Goal: Transaction & Acquisition: Book appointment/travel/reservation

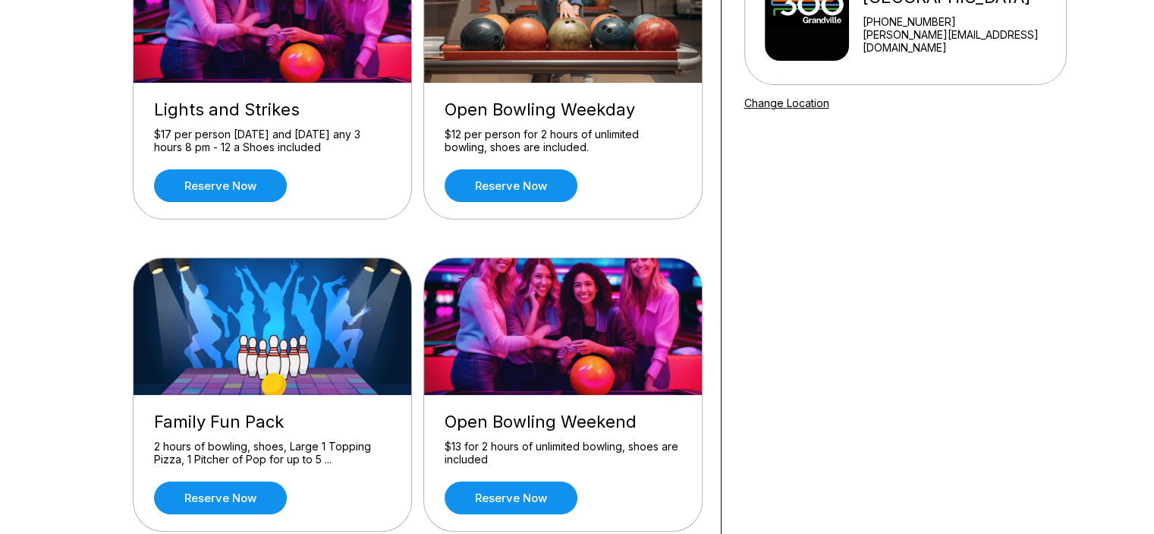
scroll to position [228, 0]
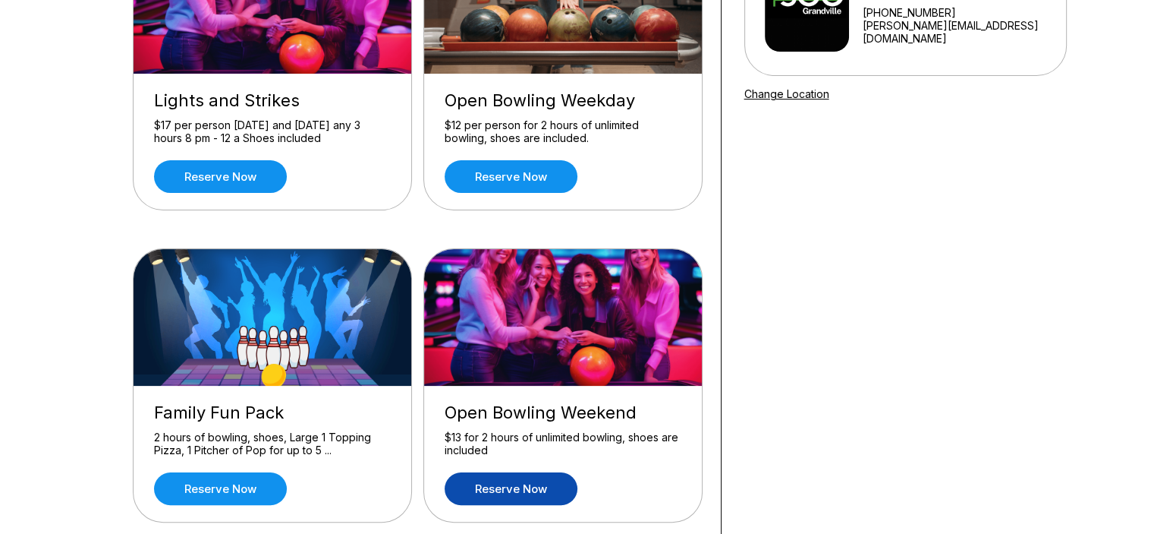
click at [515, 488] on link "Reserve now" at bounding box center [511, 488] width 133 height 33
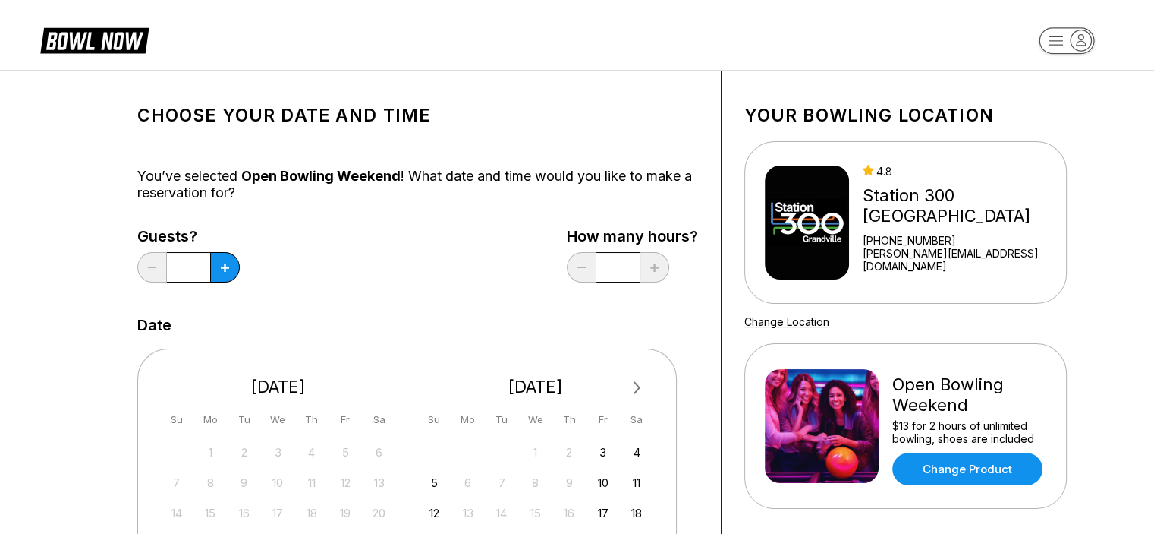
scroll to position [76, 0]
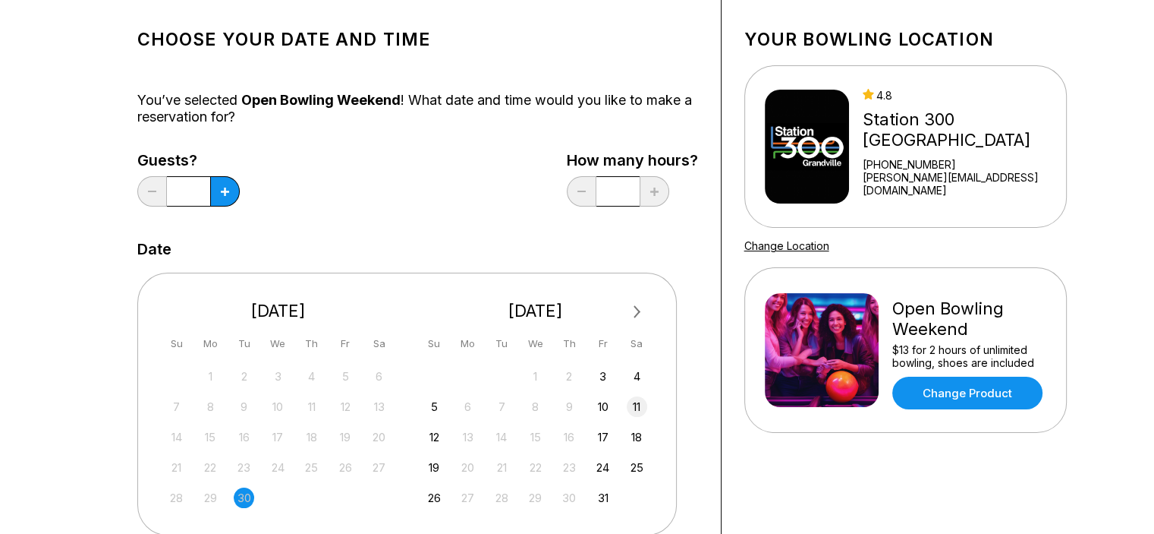
click at [641, 403] on div "11" at bounding box center [637, 406] width 20 height 20
click at [218, 195] on button at bounding box center [225, 191] width 30 height 30
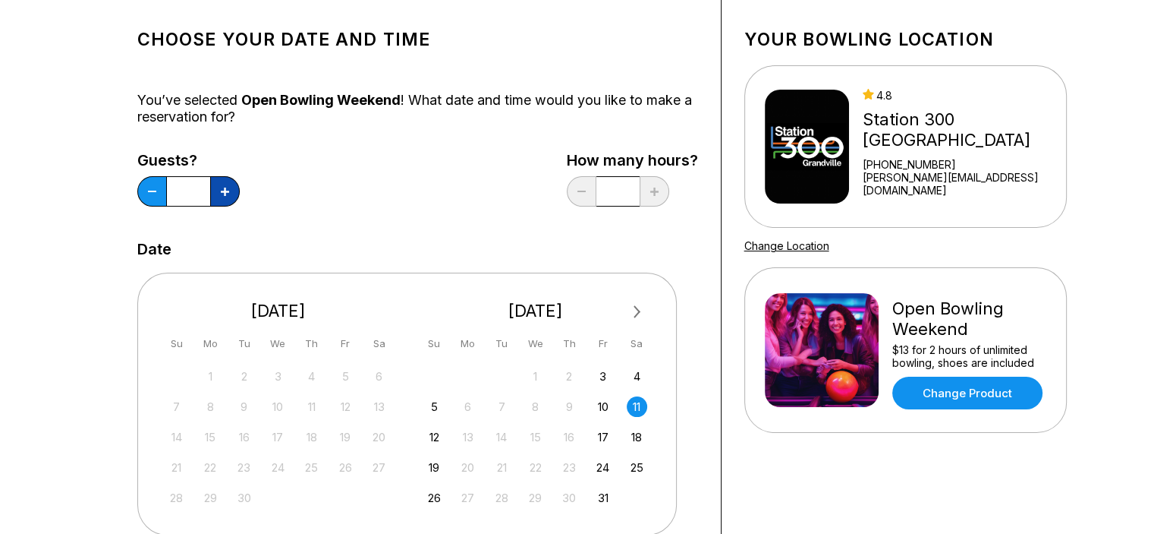
click at [218, 195] on button at bounding box center [225, 191] width 30 height 30
type input "*"
click at [389, 203] on div "Guests? * How many hours? *" at bounding box center [417, 183] width 561 height 62
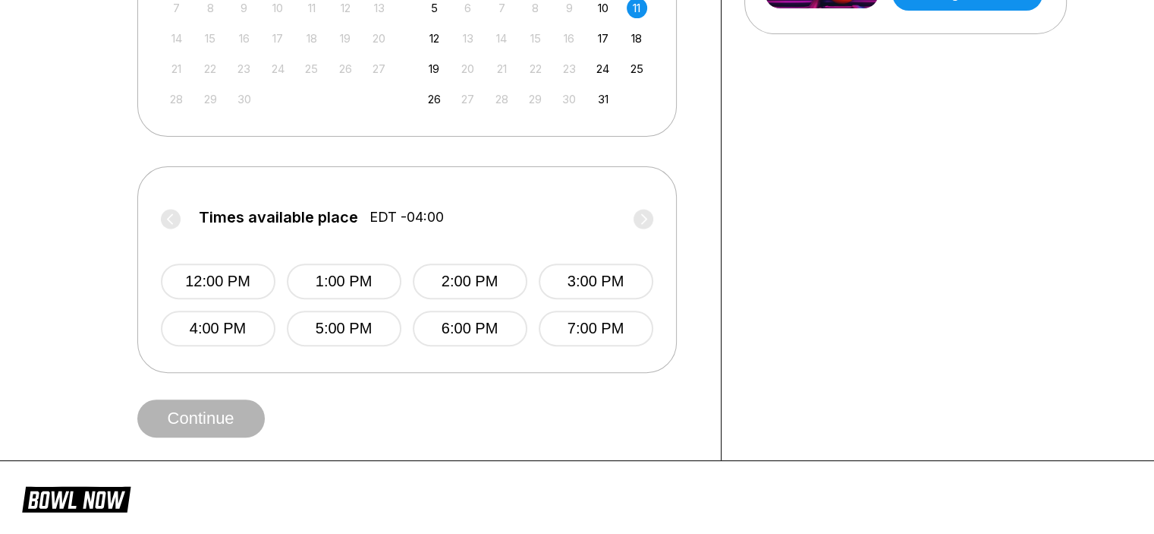
scroll to position [531, 0]
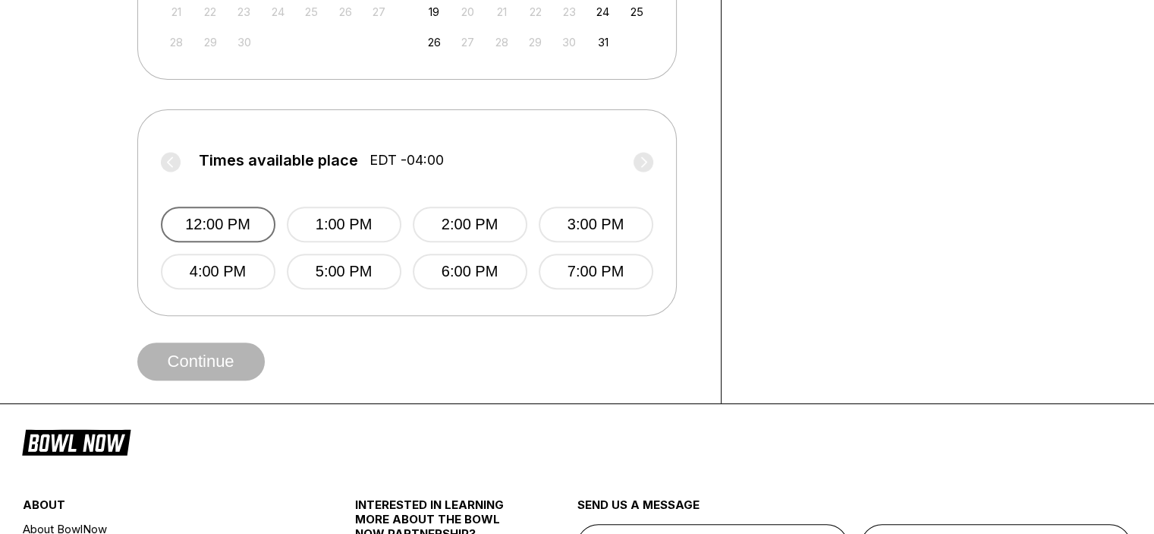
click at [239, 230] on button "12:00 PM" at bounding box center [218, 224] width 115 height 36
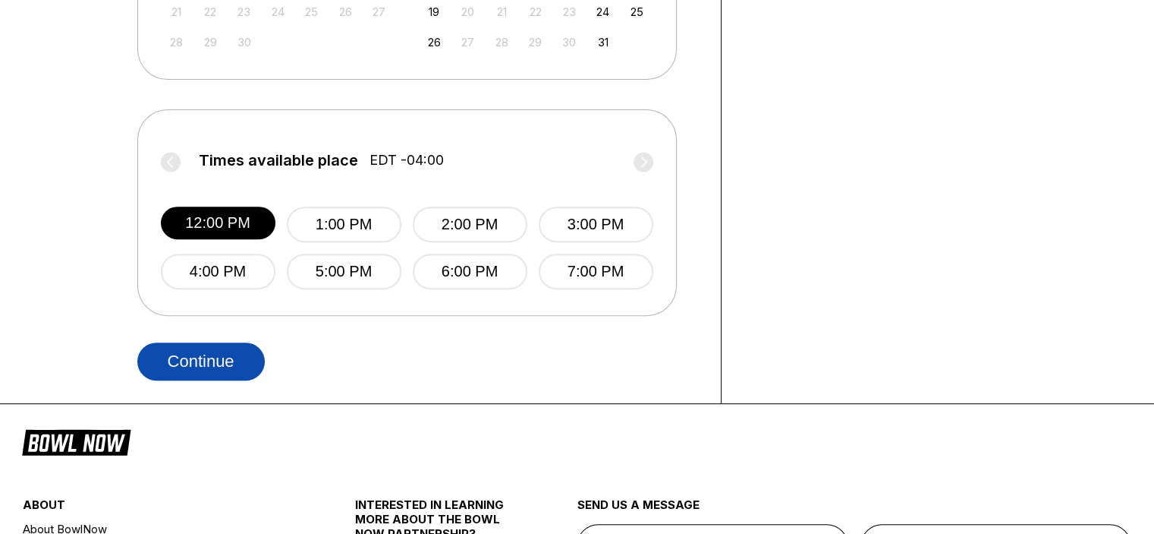
click at [228, 358] on button "Continue" at bounding box center [201, 361] width 128 height 38
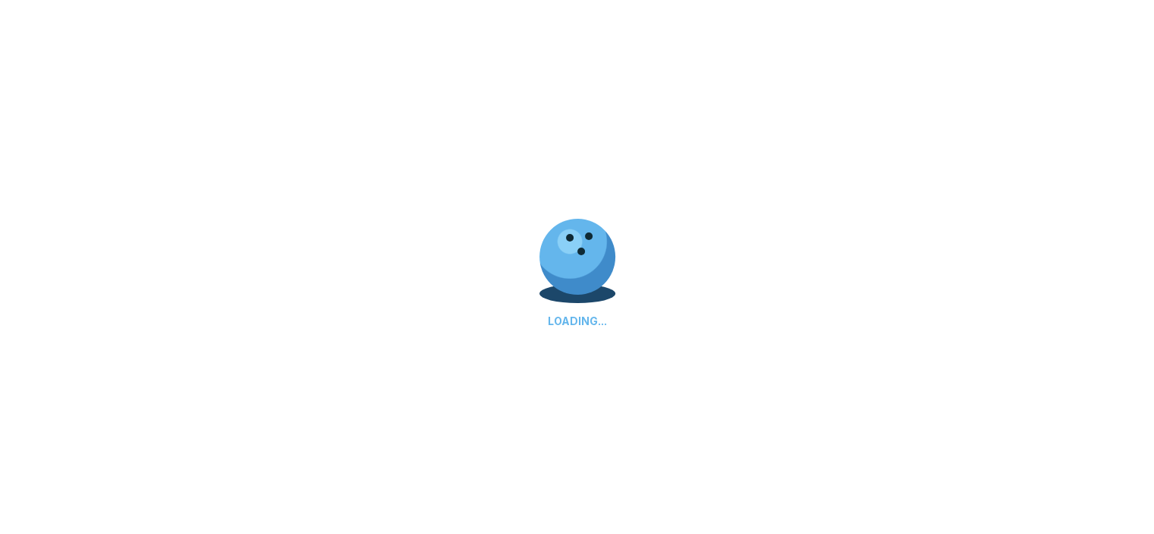
select select "**"
